Goal: Information Seeking & Learning: Learn about a topic

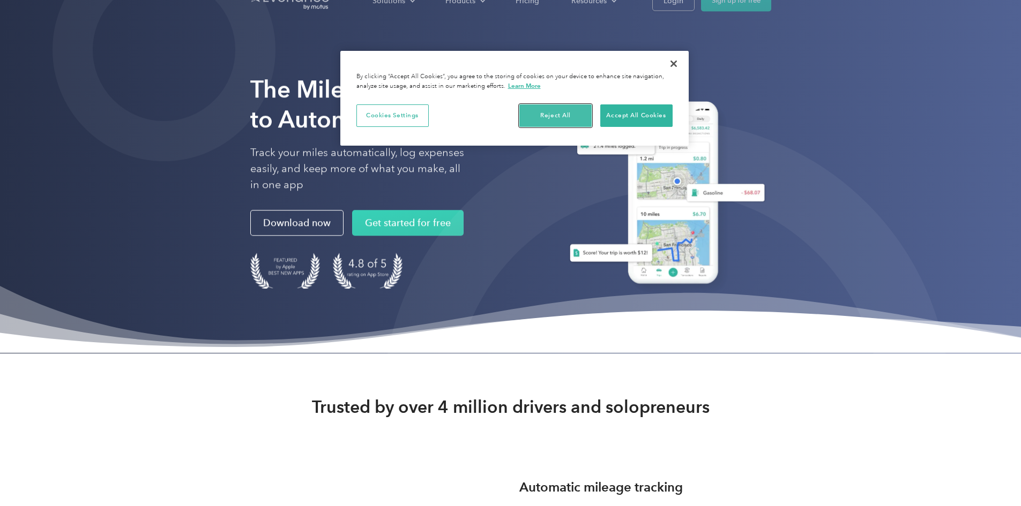
click at [544, 119] on button "Reject All" at bounding box center [555, 115] width 72 height 23
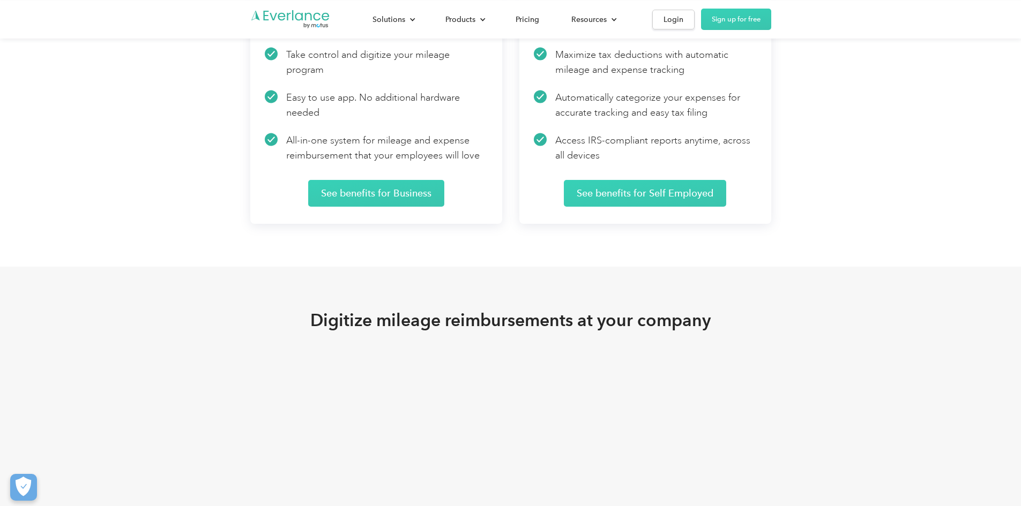
scroll to position [1822, 0]
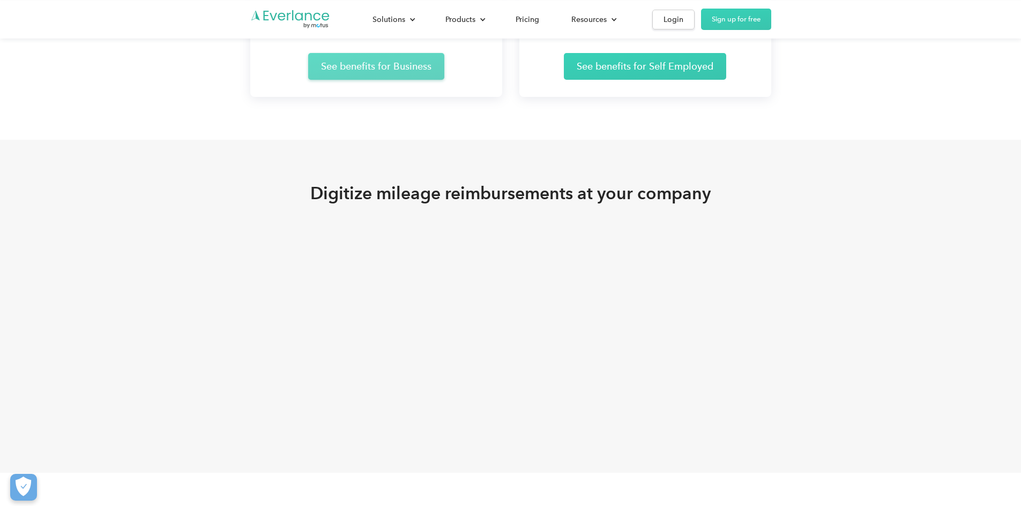
click at [347, 80] on link "See benefits for Business" at bounding box center [376, 66] width 136 height 27
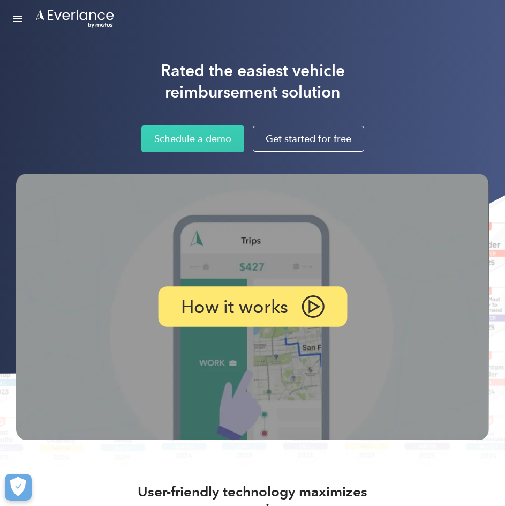
click at [312, 308] on img at bounding box center [313, 306] width 23 height 23
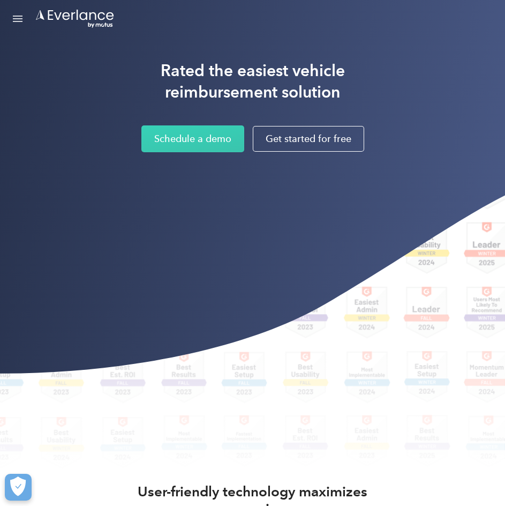
click at [20, 17] on div "Open Menu" at bounding box center [18, 16] width 10 height 1
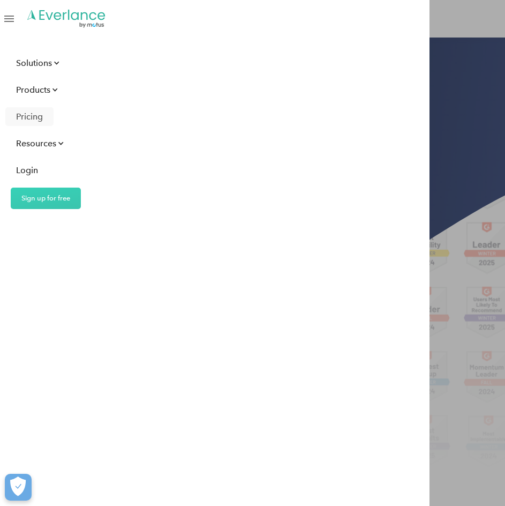
click at [31, 118] on div "Pricing" at bounding box center [29, 116] width 27 height 13
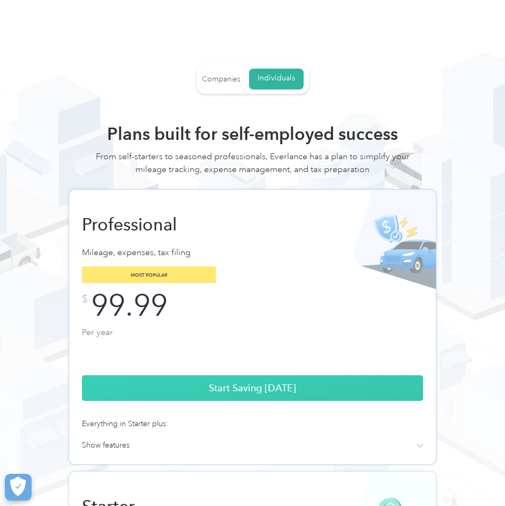
click at [226, 83] on div "Companies" at bounding box center [221, 79] width 39 height 10
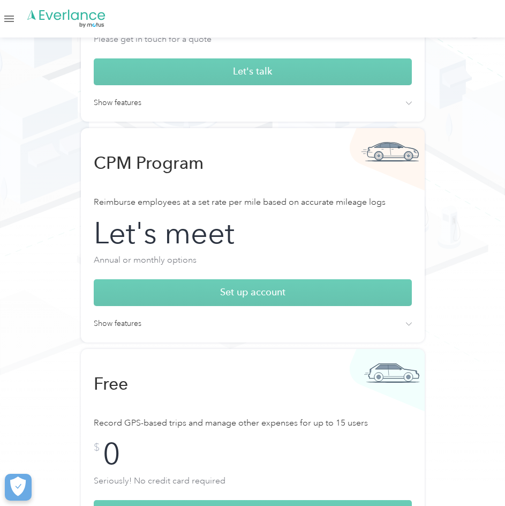
scroll to position [321, 0]
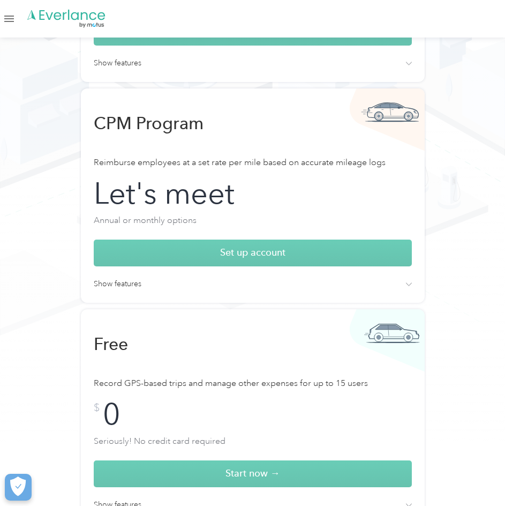
click at [123, 283] on h4 "Show features" at bounding box center [118, 284] width 48 height 12
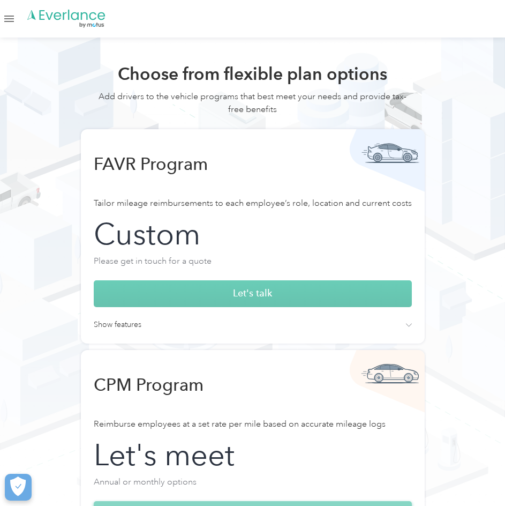
scroll to position [54, 0]
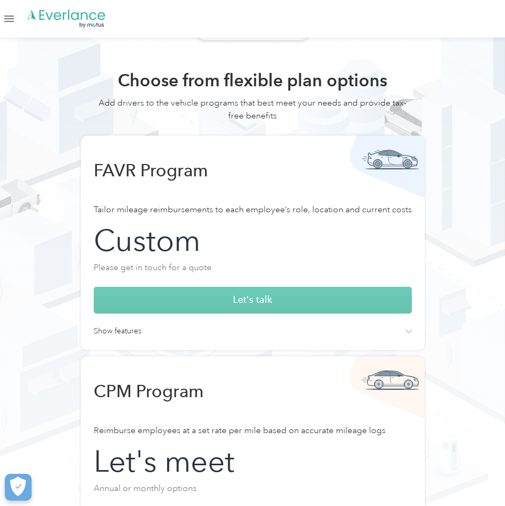
drag, startPoint x: 124, startPoint y: 332, endPoint x: 130, endPoint y: 332, distance: 6.4
click at [124, 332] on h4 "Show features" at bounding box center [118, 331] width 48 height 12
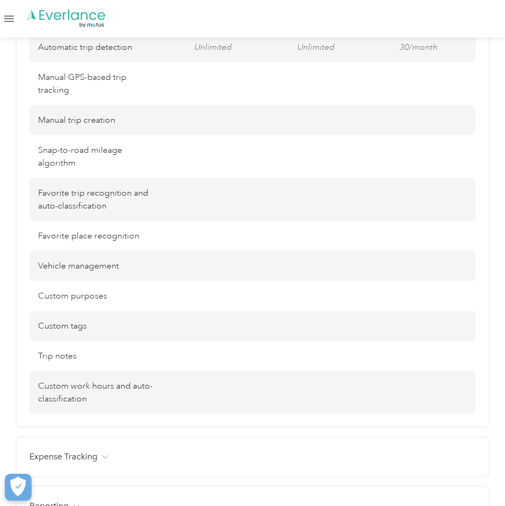
scroll to position [1340, 0]
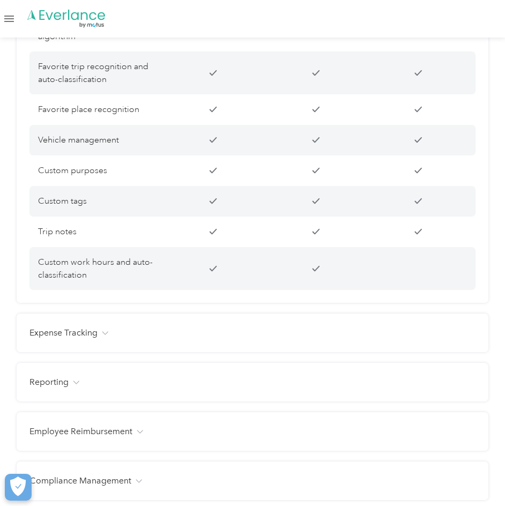
click at [113, 339] on div "Expense Tracking" at bounding box center [252, 332] width 446 height 13
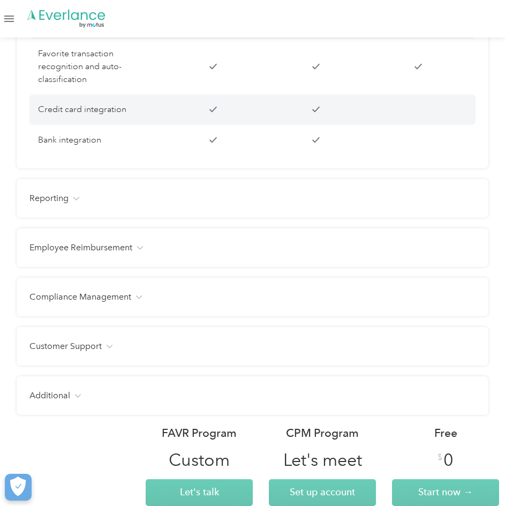
scroll to position [1768, 0]
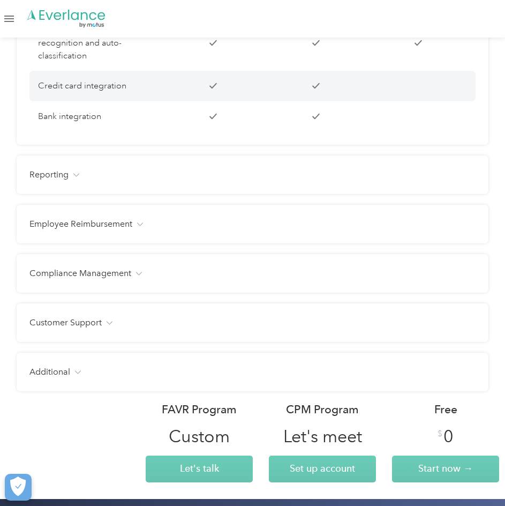
click at [139, 226] on img at bounding box center [140, 224] width 6 height 4
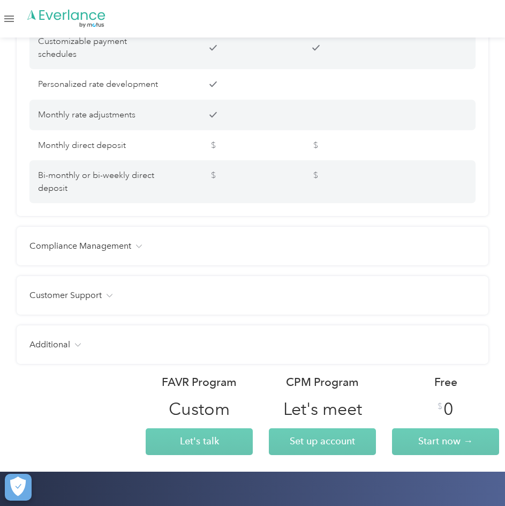
scroll to position [2036, 0]
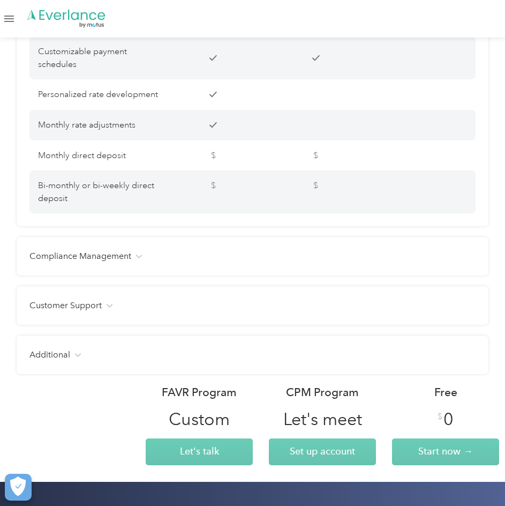
click at [134, 263] on div "Compliance Management" at bounding box center [252, 256] width 446 height 13
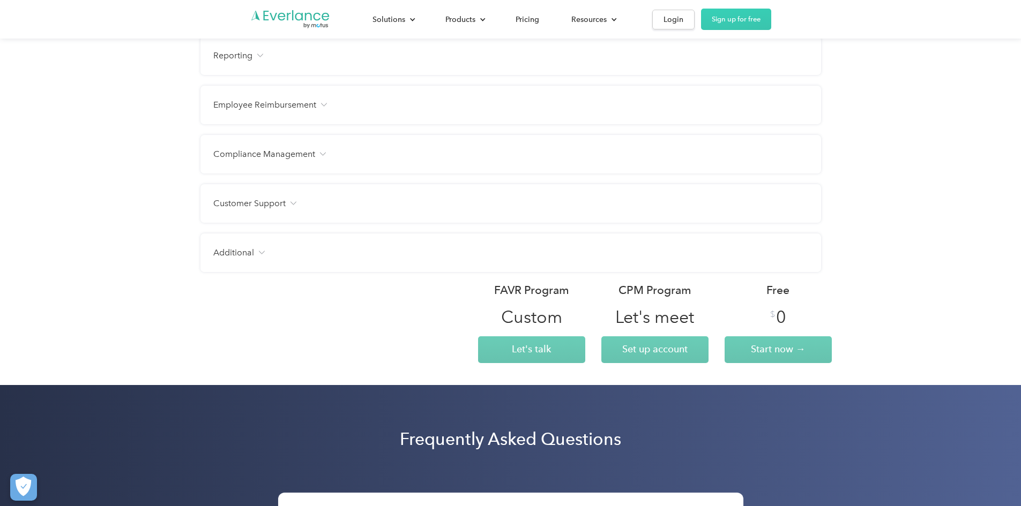
scroll to position [1265, 0]
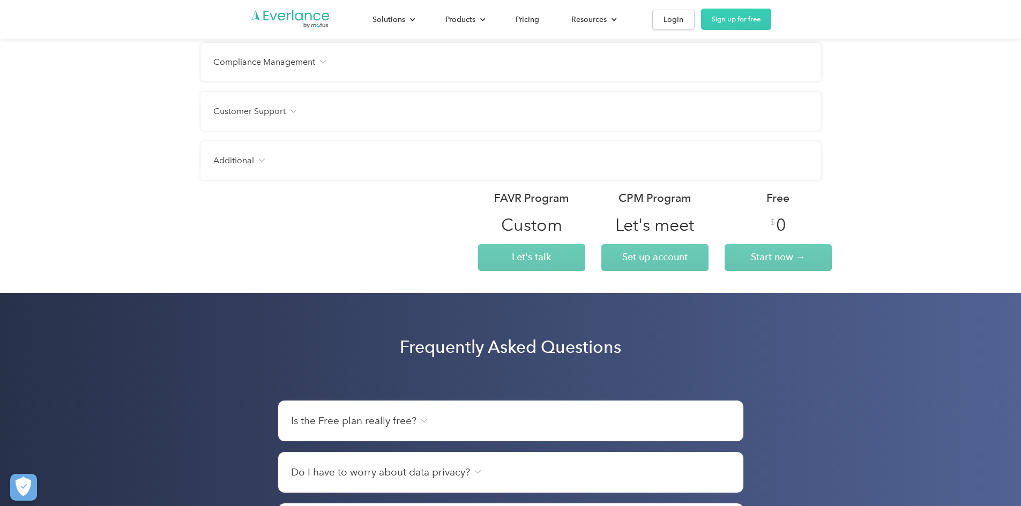
click at [421, 422] on img at bounding box center [424, 421] width 6 height 4
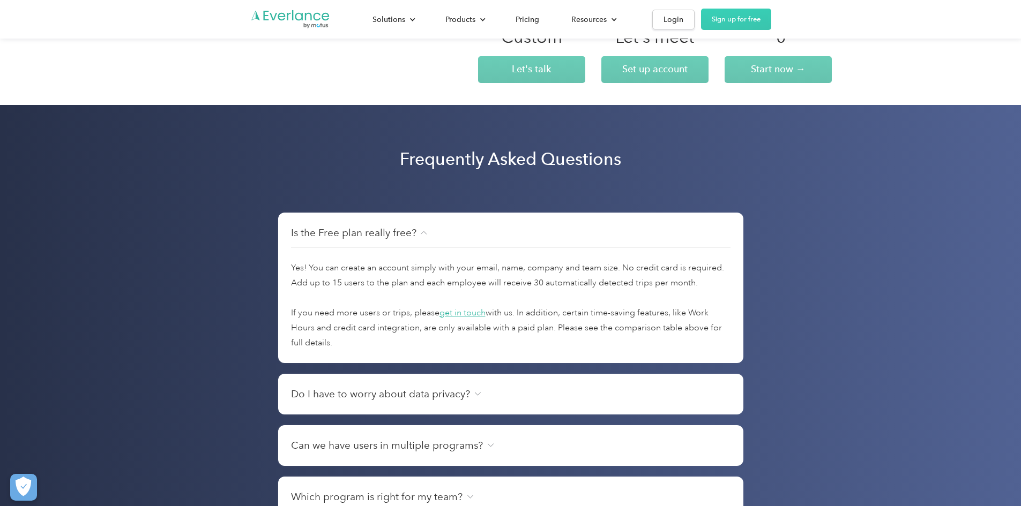
scroll to position [1479, 0]
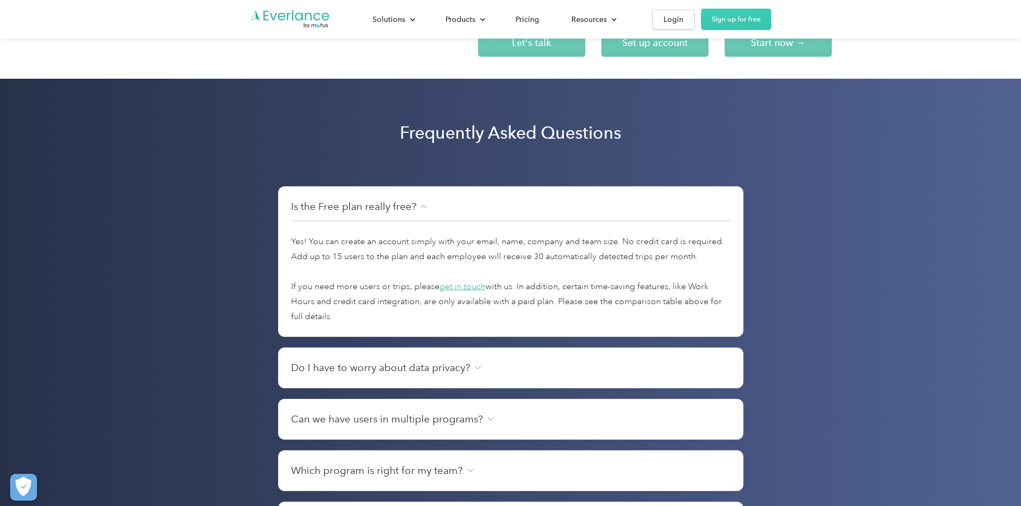
click at [513, 378] on div "Do I have to worry about data privacy? No. We do not sell or share your email o…" at bounding box center [510, 368] width 465 height 41
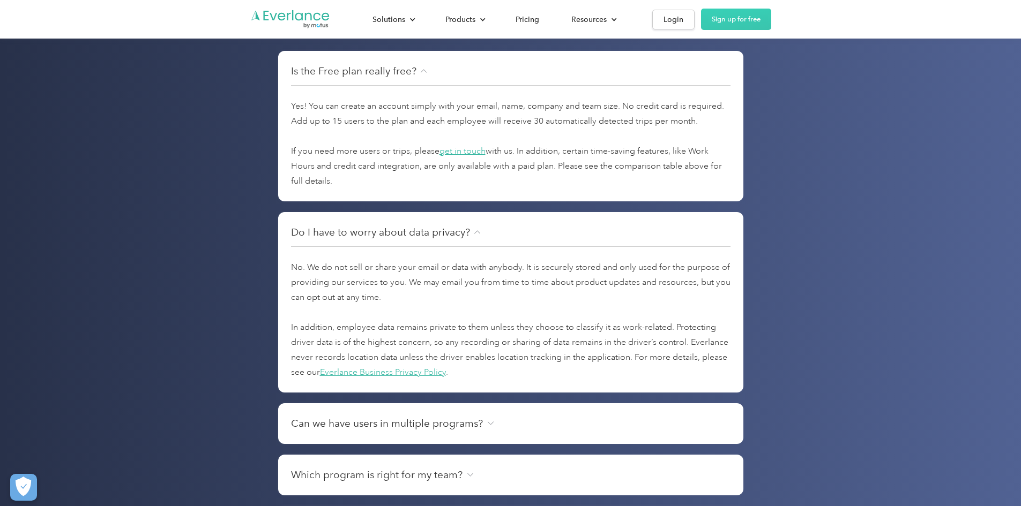
scroll to position [1640, 0]
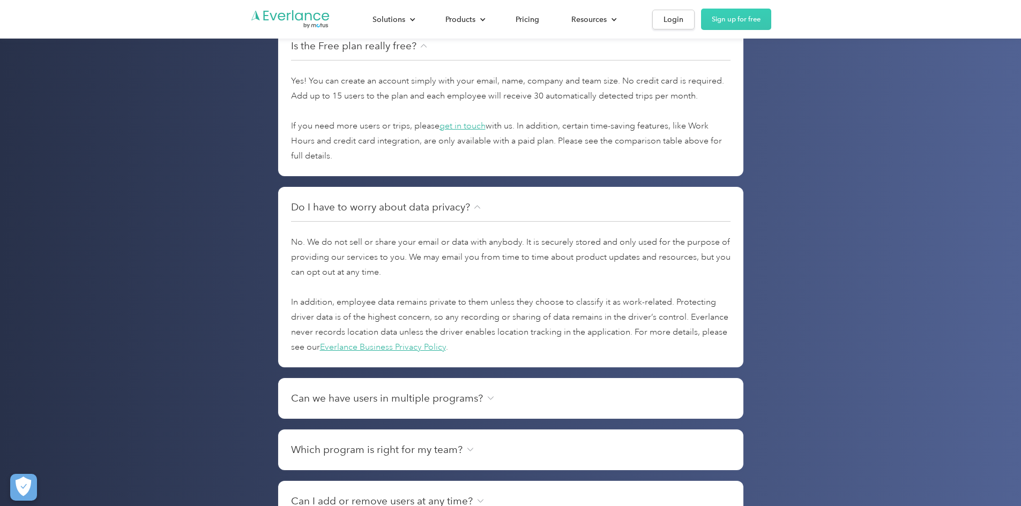
click at [475, 402] on h4 "Can we have users in multiple programs?" at bounding box center [387, 398] width 192 height 15
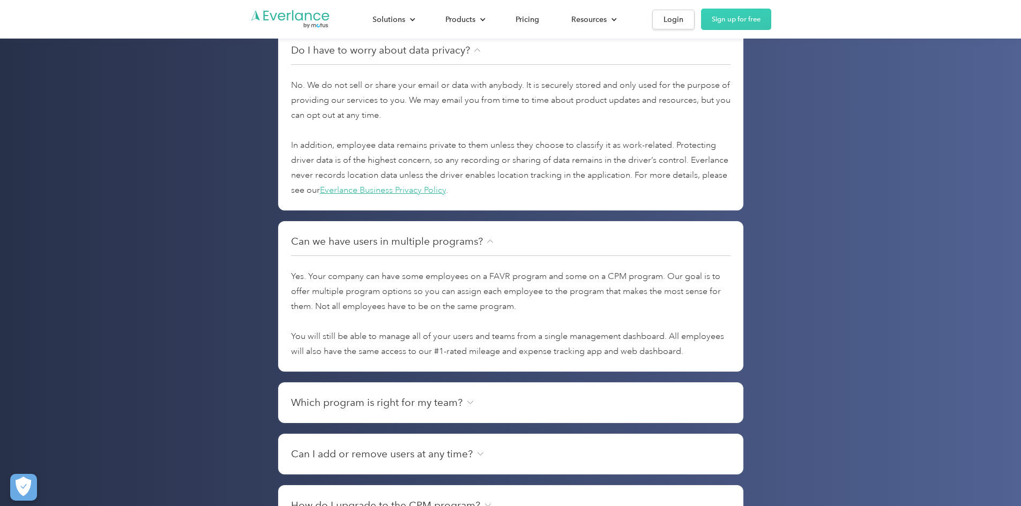
scroll to position [1801, 0]
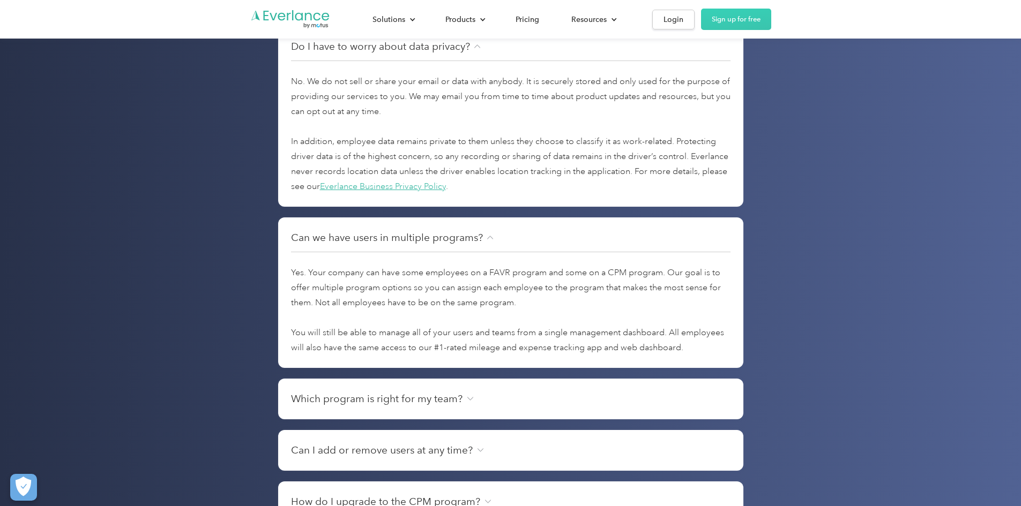
click at [387, 405] on h4 "Which program is right for my team?" at bounding box center [376, 399] width 171 height 15
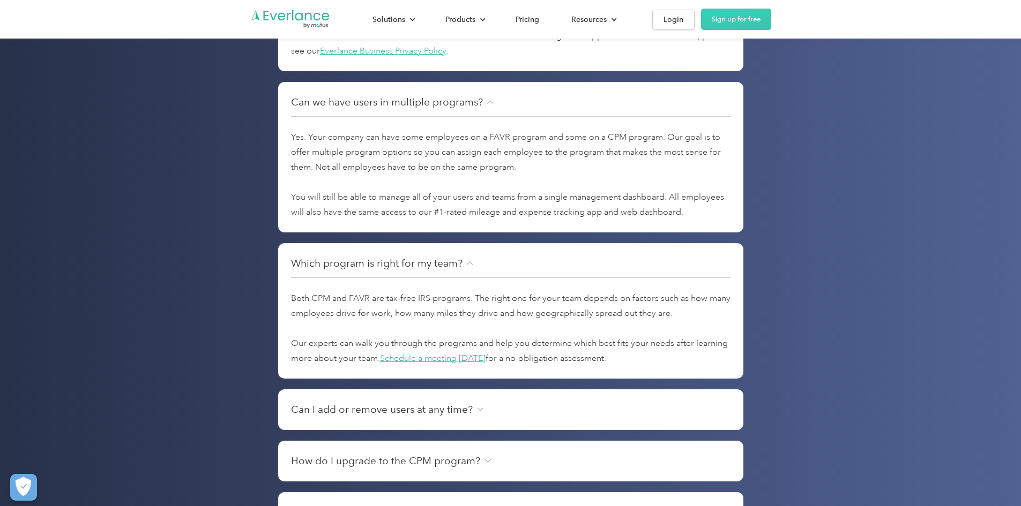
scroll to position [1962, 0]
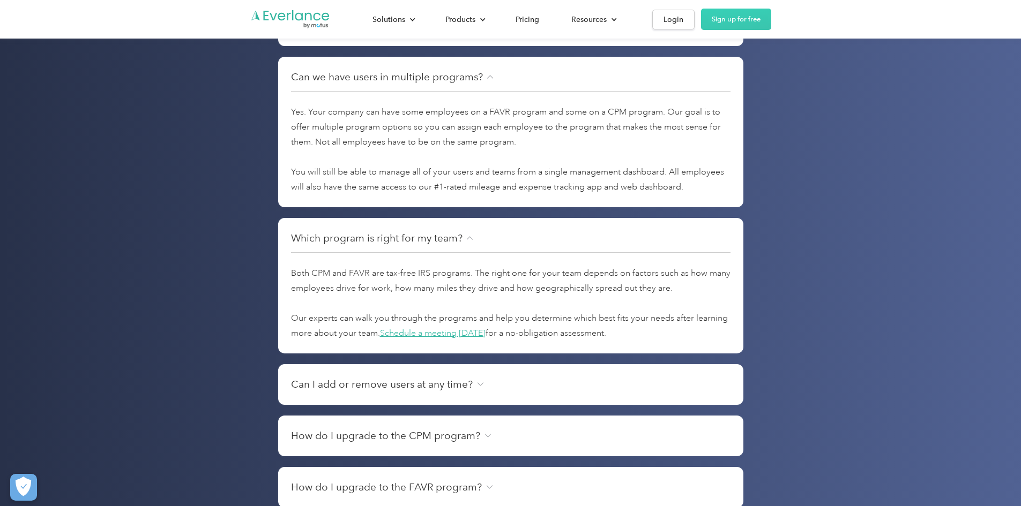
click at [354, 397] on div "Can I add or remove users at any time? Yes. You can add or remove users in the …" at bounding box center [510, 384] width 465 height 41
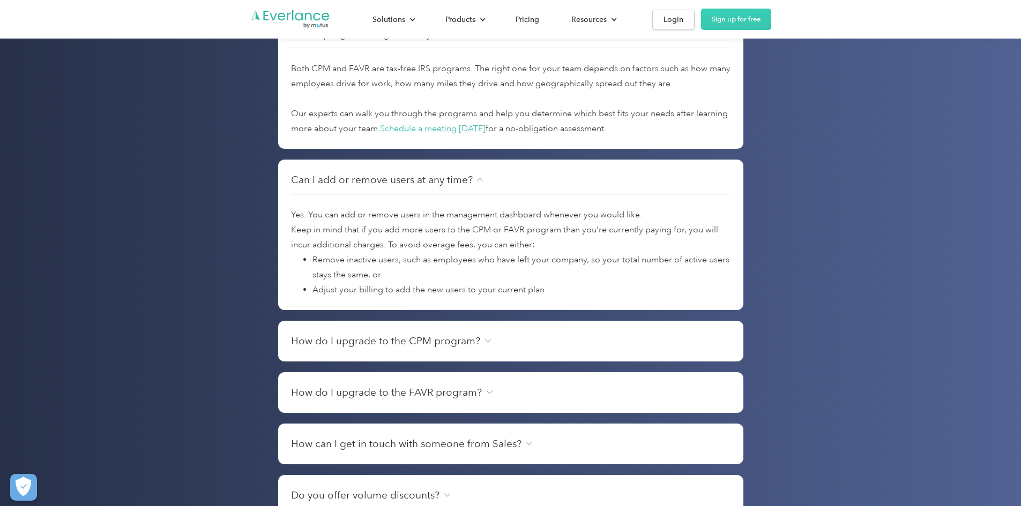
scroll to position [2176, 0]
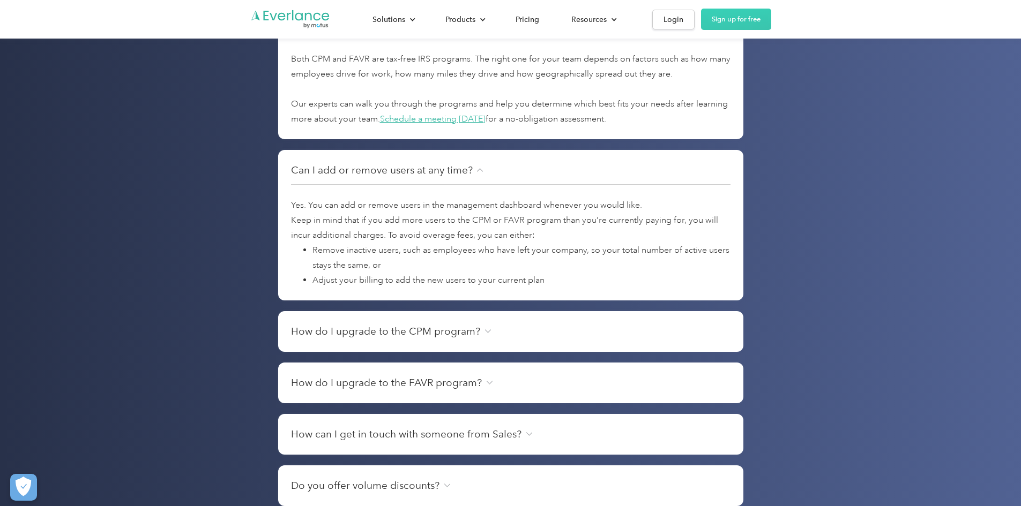
click at [410, 346] on div "How do I upgrade to the CPM program? So glad you asked! Once your account is cr…" at bounding box center [510, 331] width 465 height 41
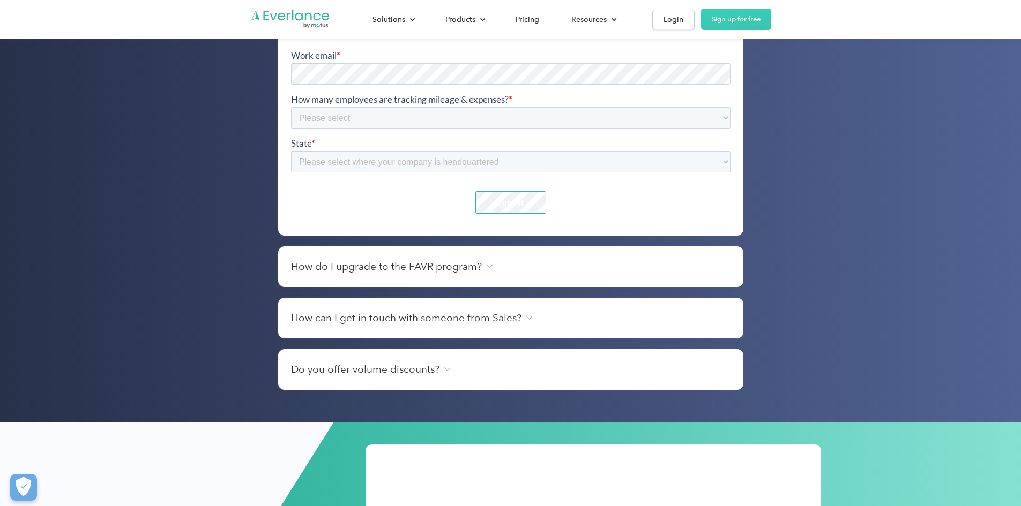
scroll to position [2605, 0]
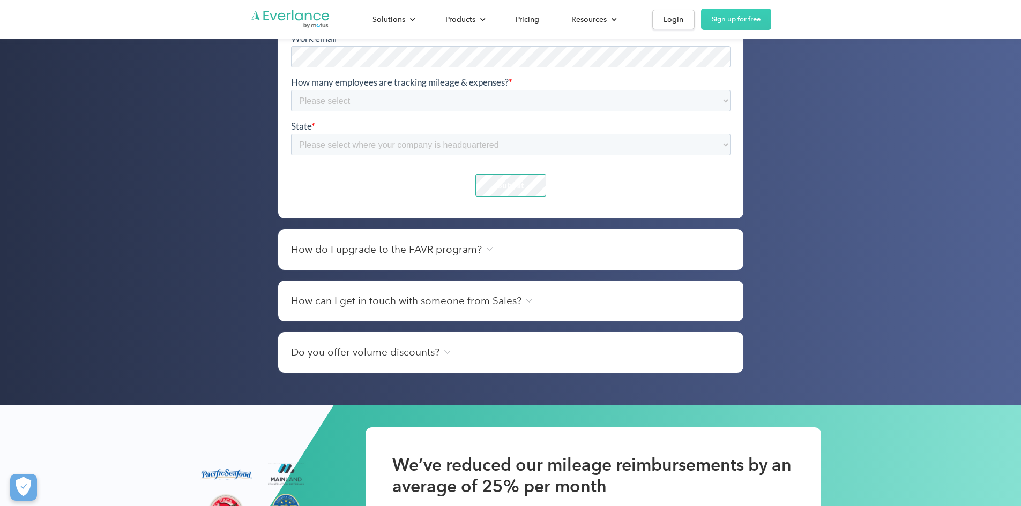
click at [490, 253] on div "How do I upgrade to the FAVR program?" at bounding box center [510, 249] width 439 height 15
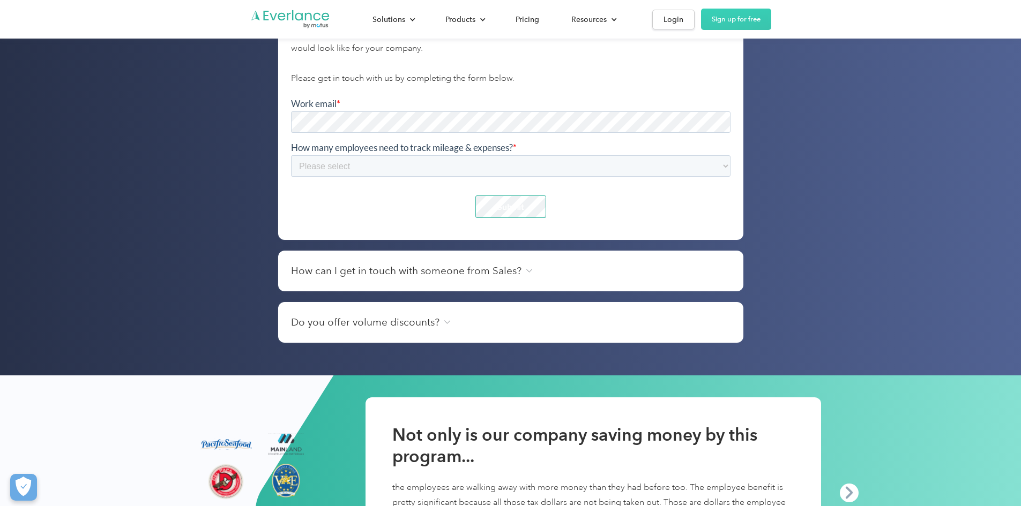
scroll to position [2873, 0]
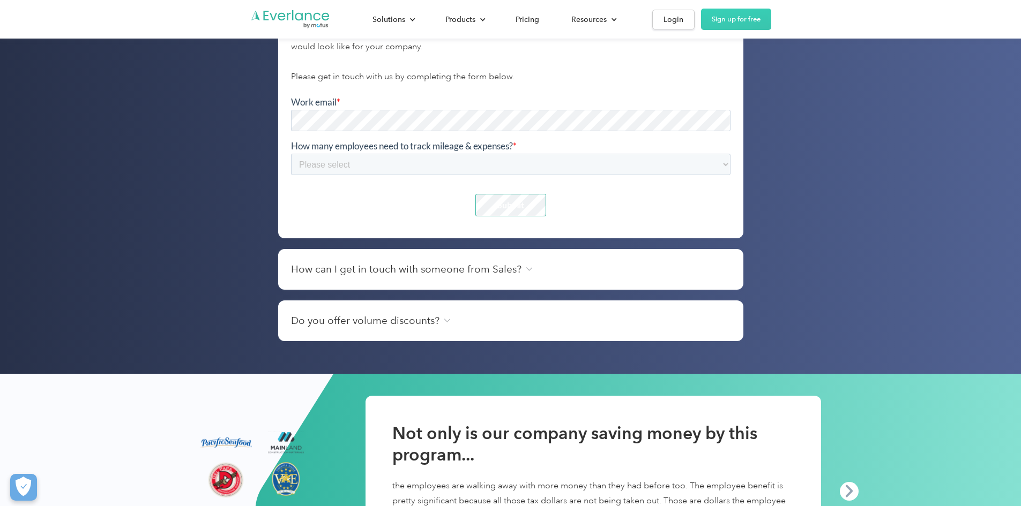
click at [468, 282] on div "How can I get in touch with someone from Sales? Great question. Just fill out a…" at bounding box center [510, 269] width 465 height 41
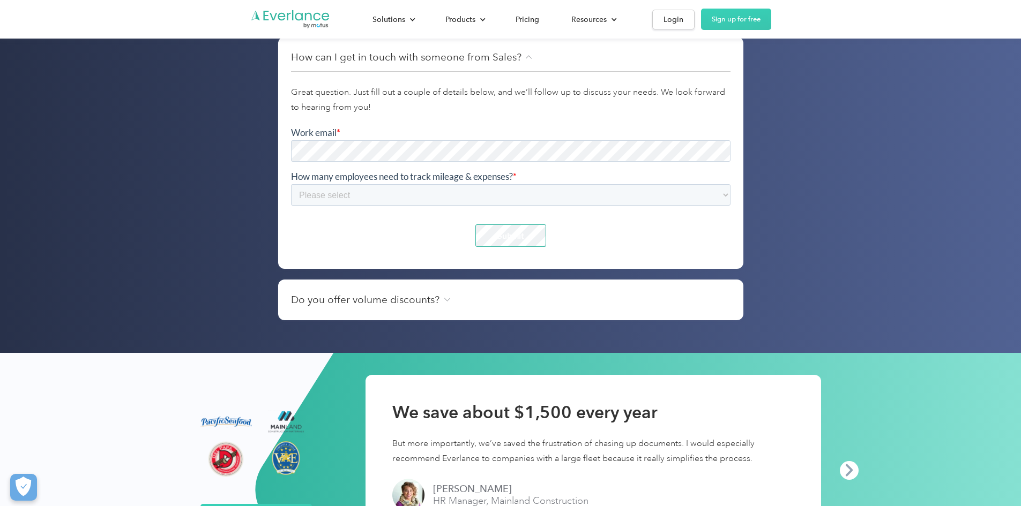
scroll to position [3087, 0]
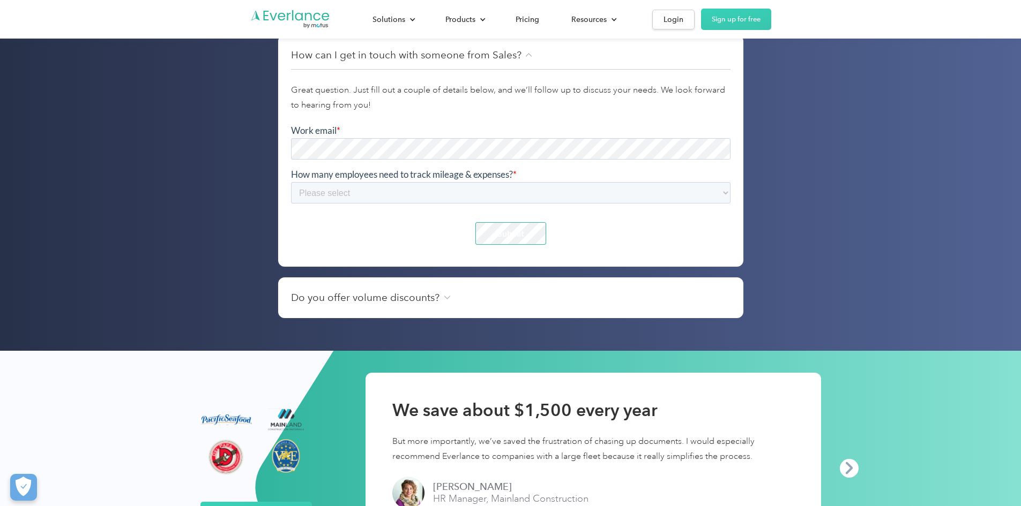
click at [513, 305] on div "Do you offer volume discounts?" at bounding box center [510, 297] width 439 height 15
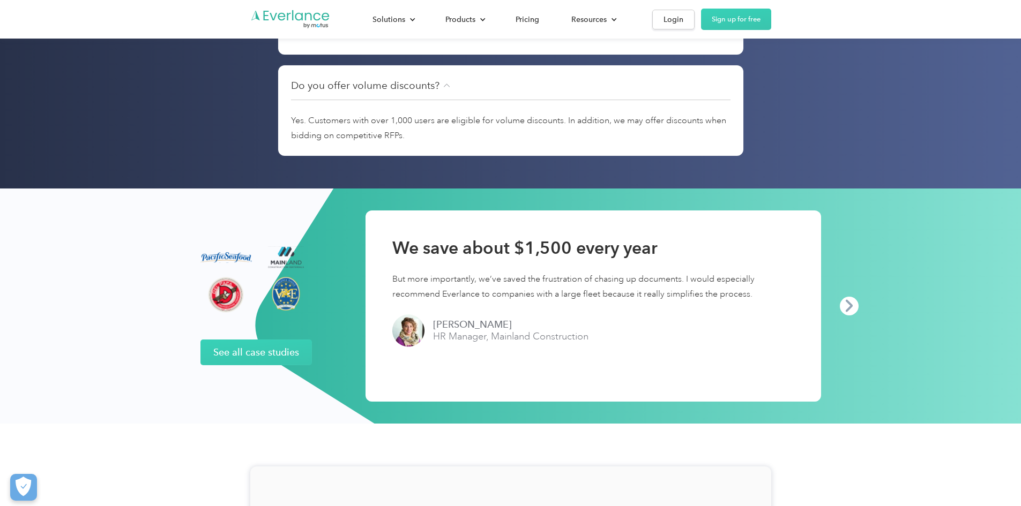
scroll to position [3355, 0]
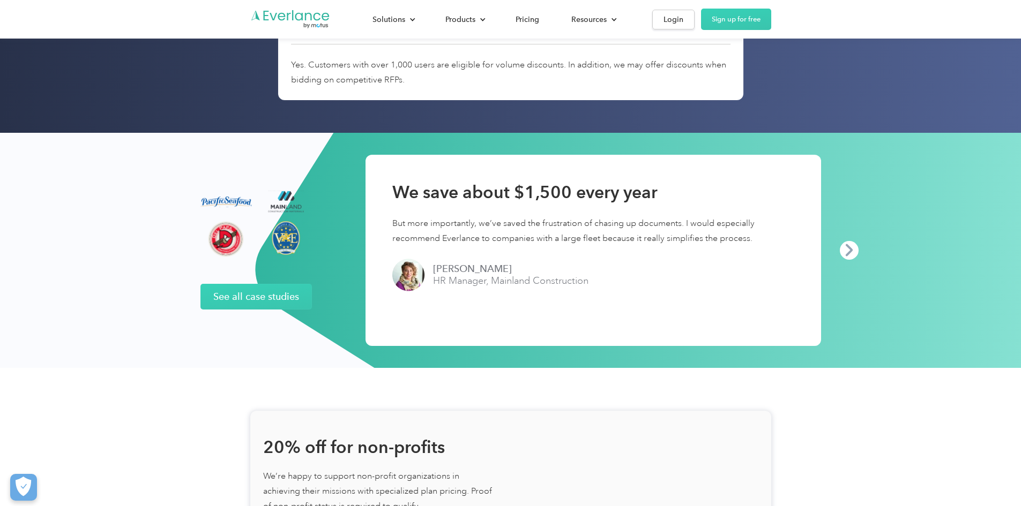
click at [513, 253] on div "next slide" at bounding box center [849, 250] width 19 height 19
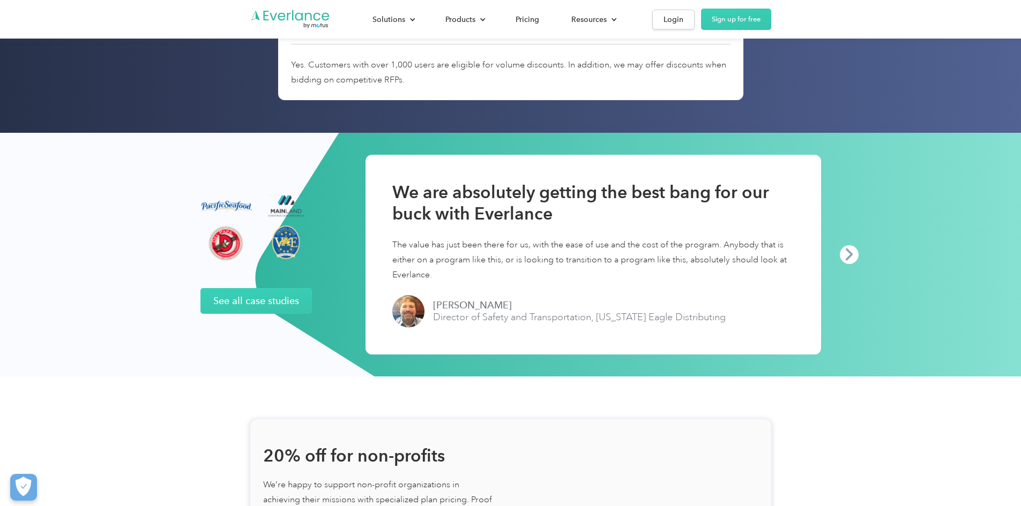
click at [513, 260] on div "next slide" at bounding box center [849, 254] width 19 height 19
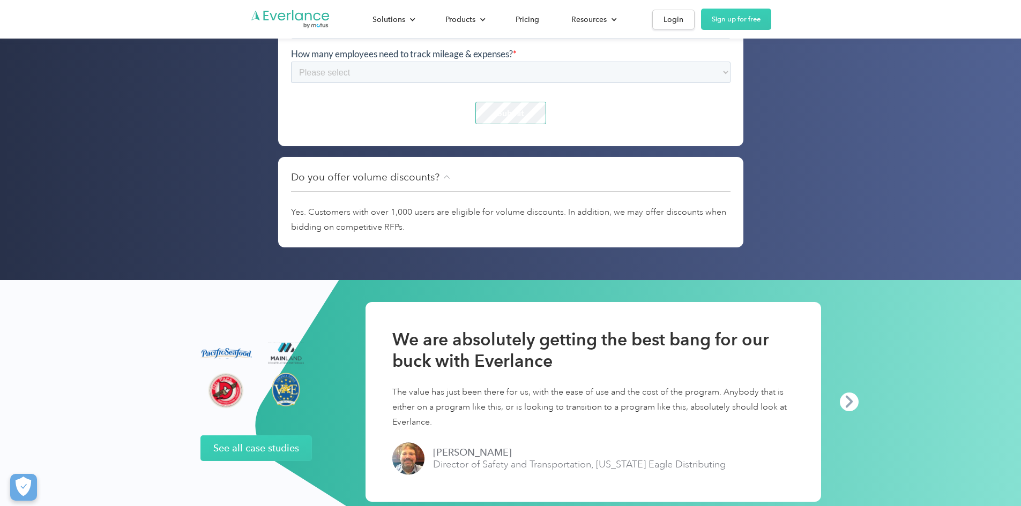
scroll to position [3215, 0]
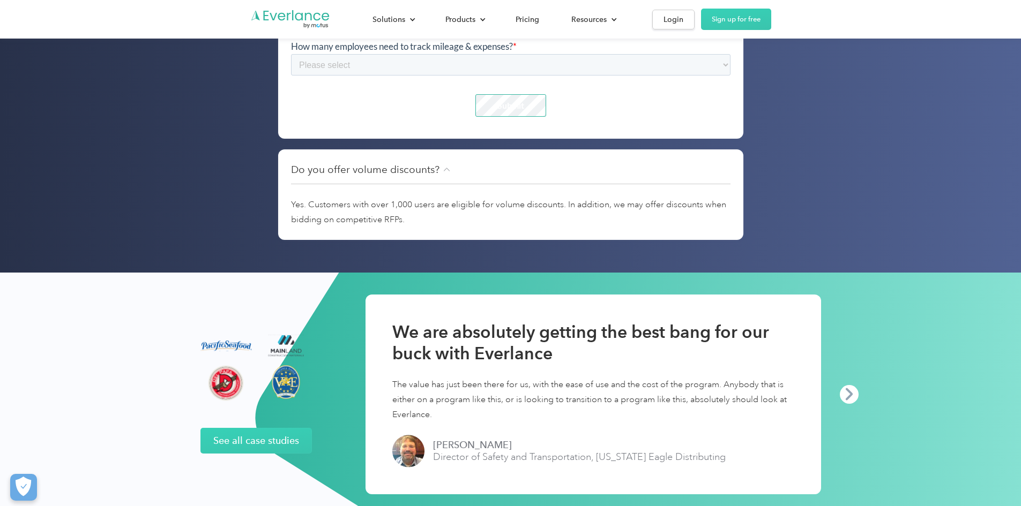
click at [513, 394] on div "next slide" at bounding box center [849, 394] width 19 height 19
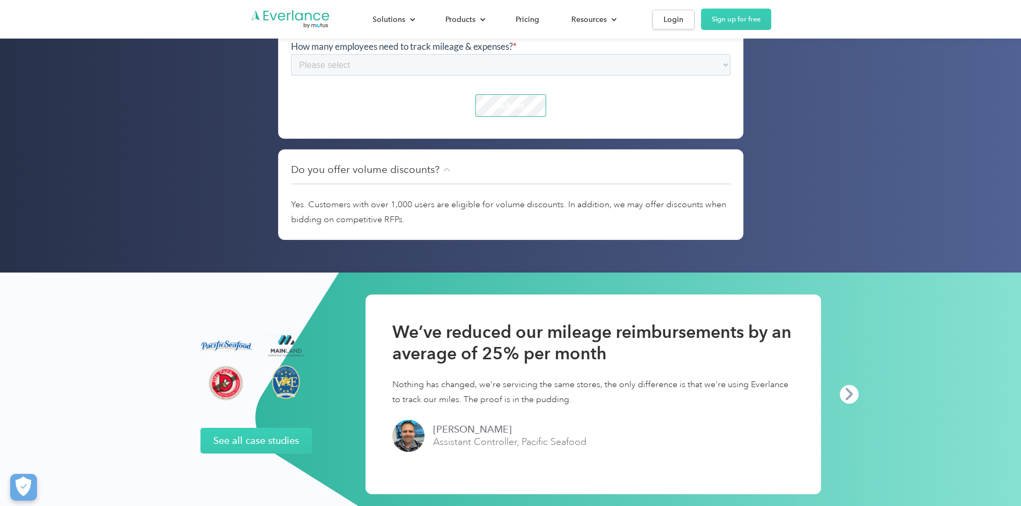
click at [513, 394] on div "next slide" at bounding box center [849, 394] width 19 height 19
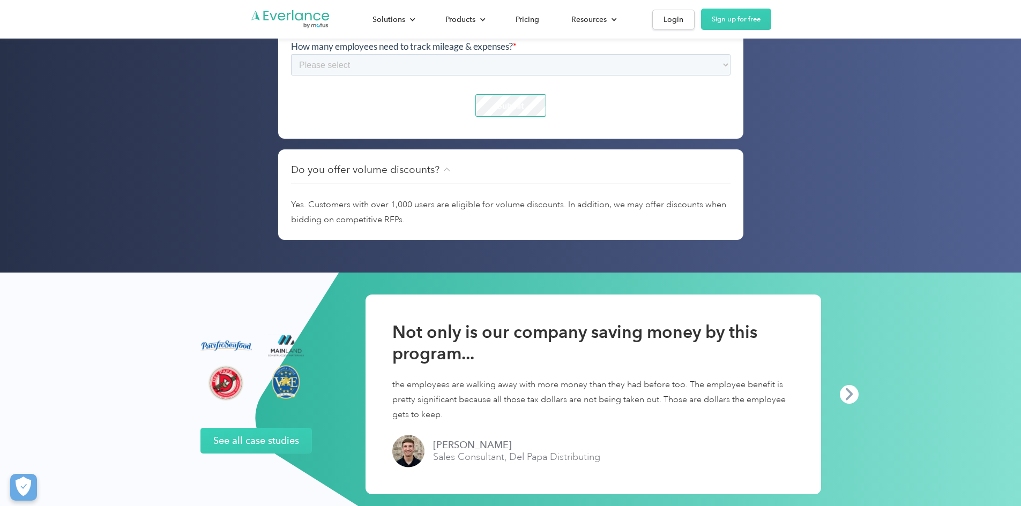
click at [513, 395] on div "next slide" at bounding box center [849, 394] width 19 height 19
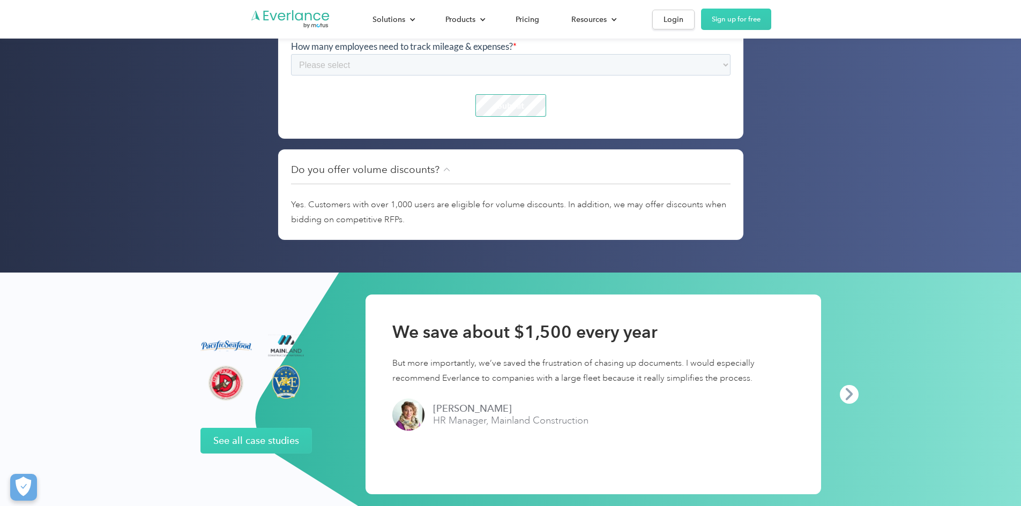
click at [513, 396] on div "next slide" at bounding box center [849, 394] width 19 height 19
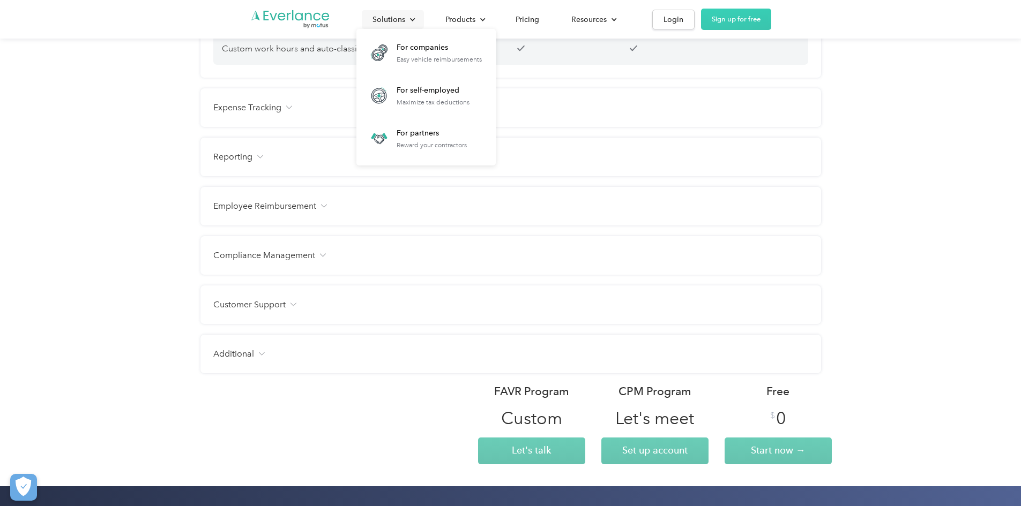
scroll to position [857, 0]
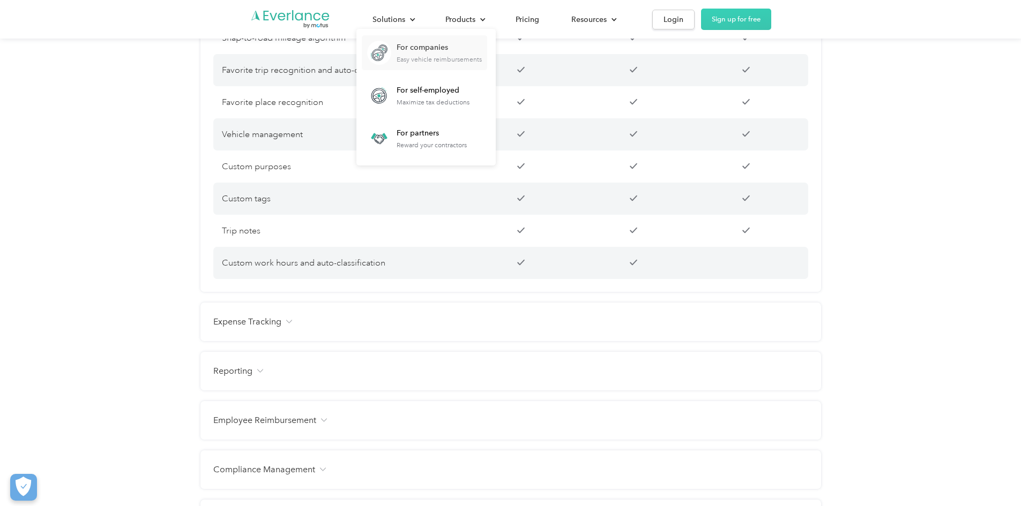
click at [482, 53] on div "For companies Easy vehicle reimbursements" at bounding box center [439, 52] width 85 height 21
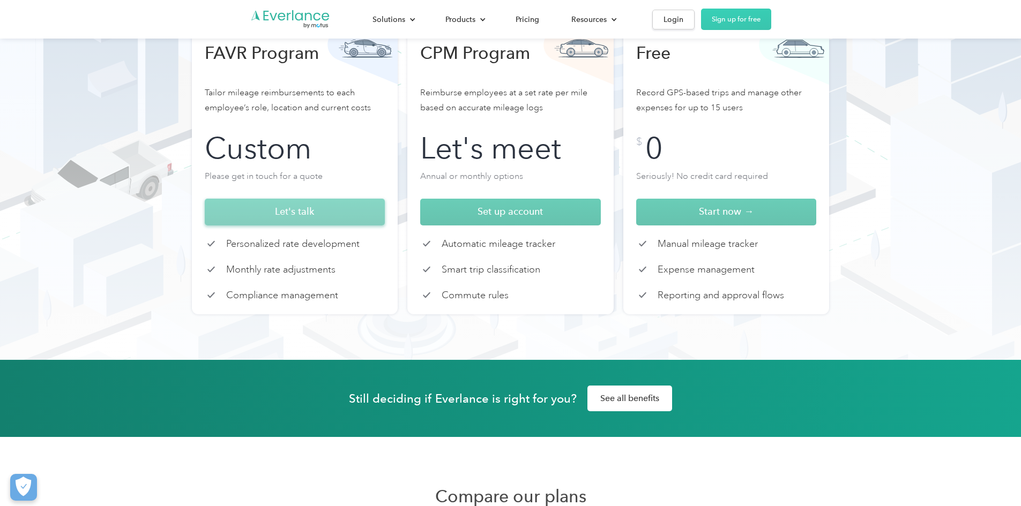
scroll to position [0, 0]
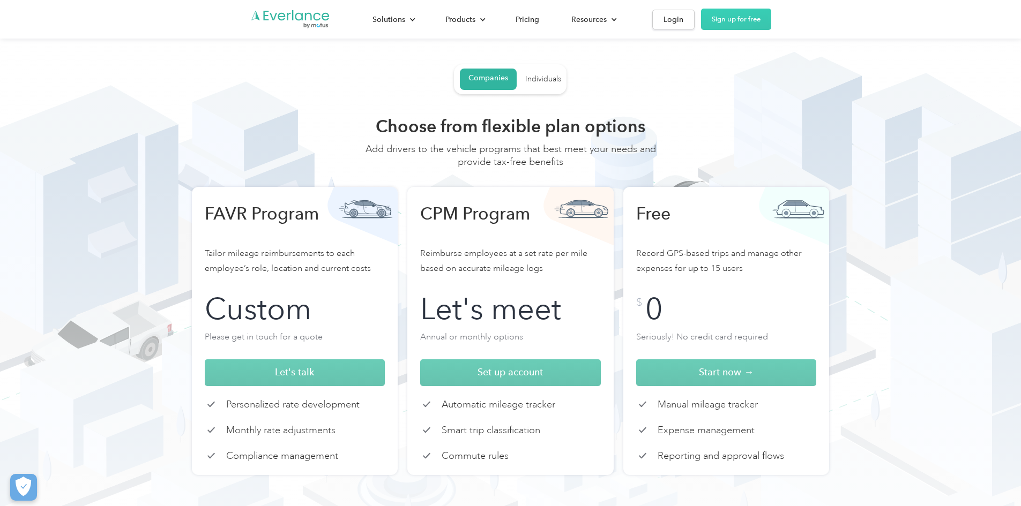
click at [189, 66] on div "Companies Individuals Choose from flexible plan options Add drivers to the vehi…" at bounding box center [511, 271] width 686 height 414
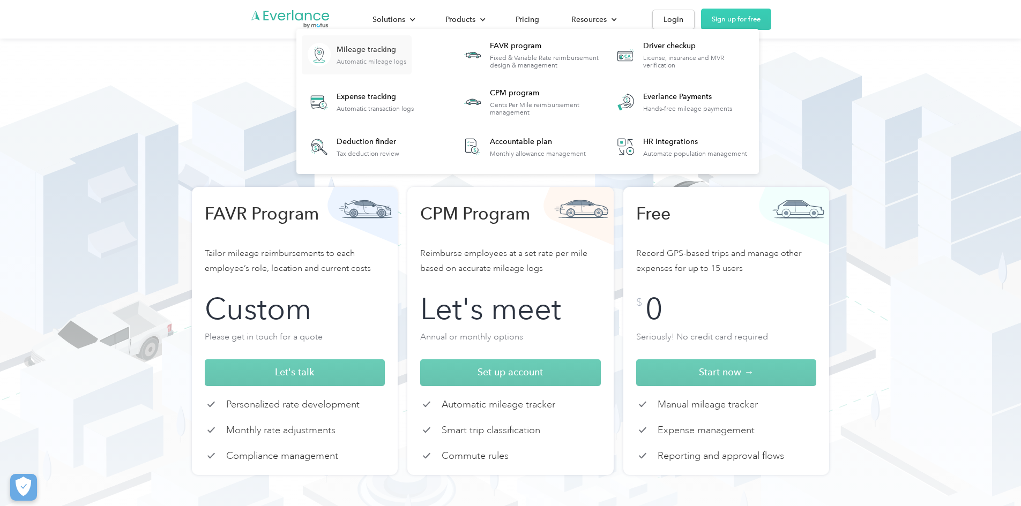
click at [406, 56] on div "Mileage tracking Automatic mileage logs" at bounding box center [371, 54] width 70 height 21
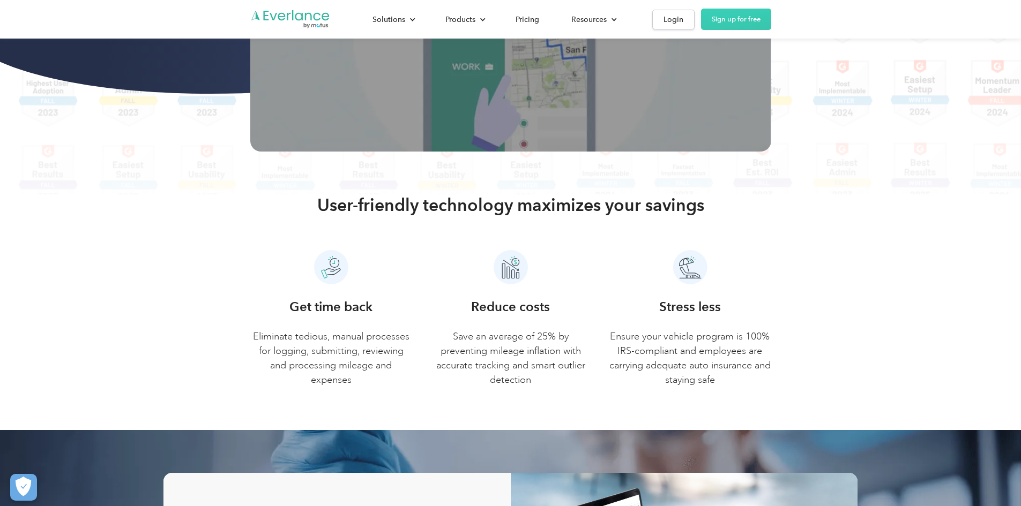
scroll to position [268, 0]
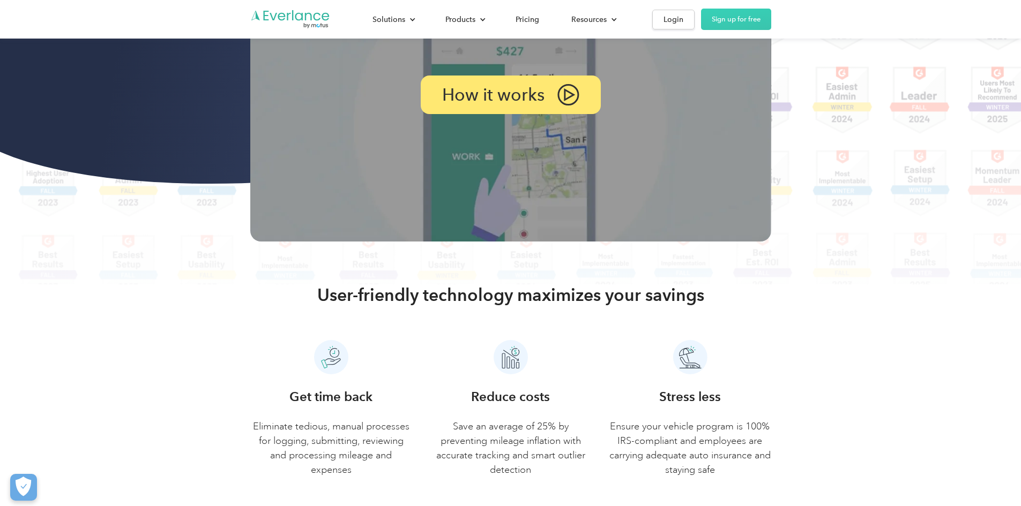
click at [549, 138] on img at bounding box center [510, 95] width 521 height 293
click at [546, 116] on div "How it works" at bounding box center [510, 95] width 189 height 41
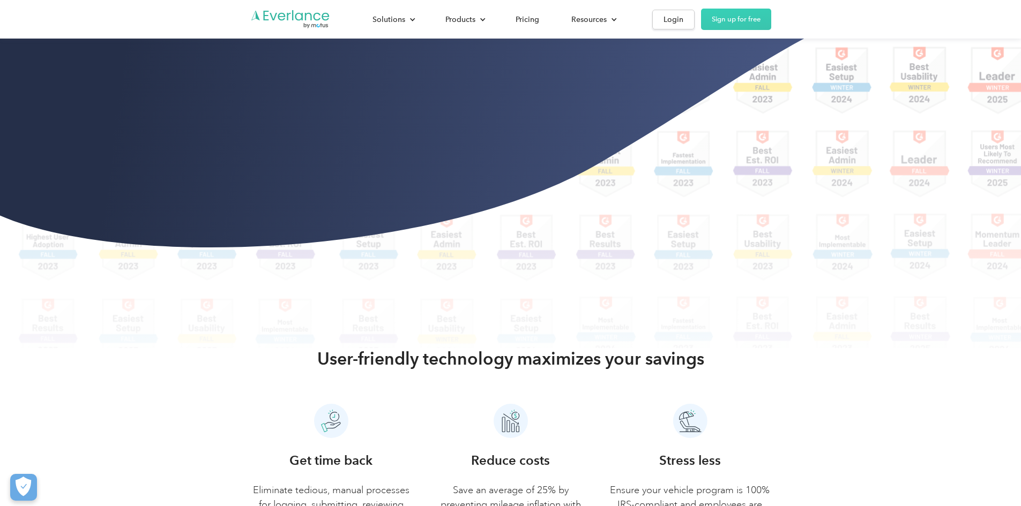
scroll to position [161, 0]
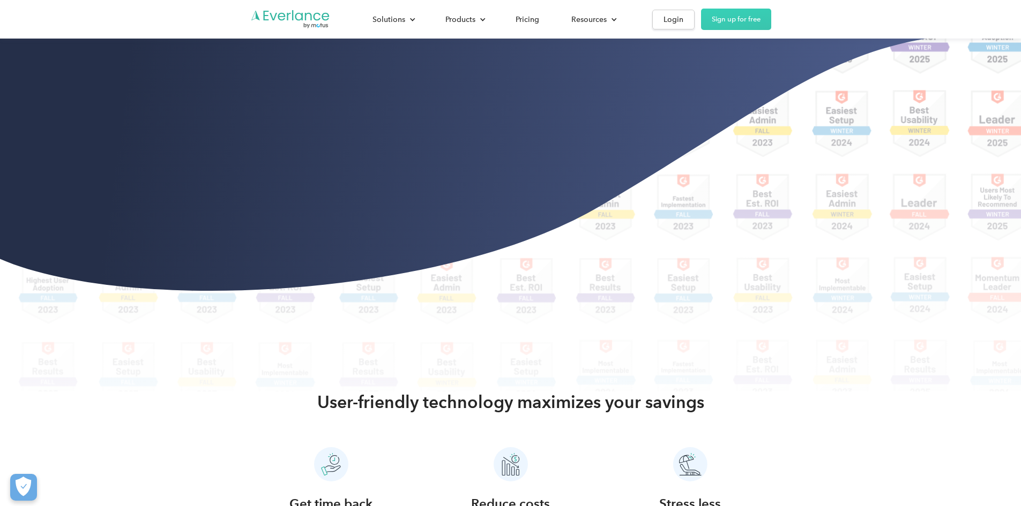
drag, startPoint x: 314, startPoint y: 23, endPoint x: 236, endPoint y: 13, distance: 78.3
click at [314, 20] on div "Solutions For companies Easy vehicle reimbursements For self-employed Maximize …" at bounding box center [510, 19] width 521 height 39
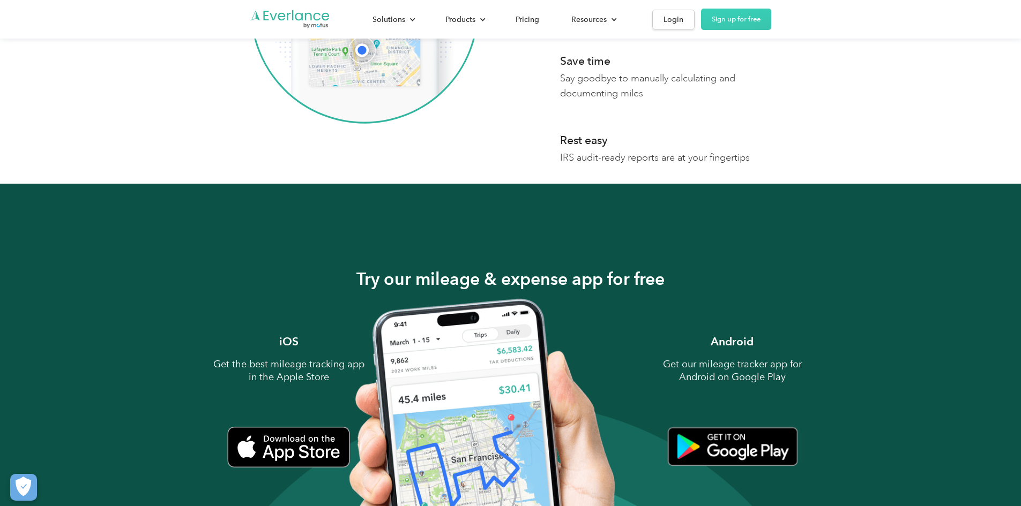
scroll to position [804, 0]
